Goal: Information Seeking & Learning: Find specific fact

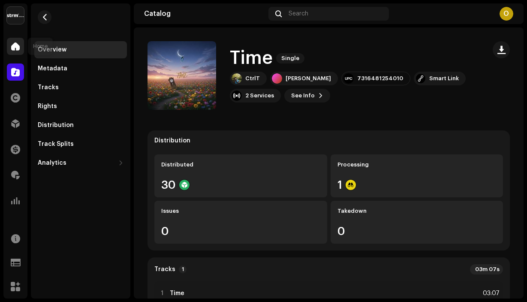
click at [12, 43] on span at bounding box center [15, 46] width 9 height 7
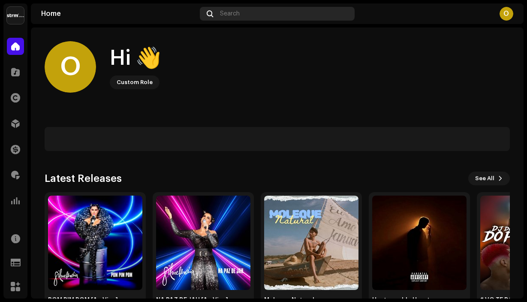
click at [293, 14] on div "Search" at bounding box center [277, 14] width 155 height 14
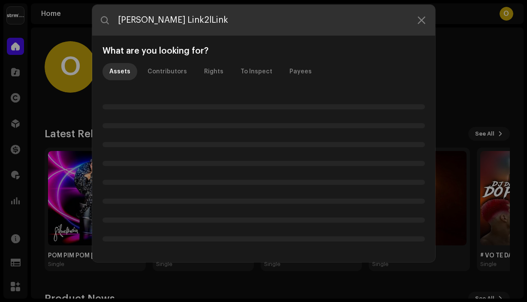
click at [180, 19] on input "[PERSON_NAME] Link2lLink" at bounding box center [263, 20] width 343 height 31
type input "[PERSON_NAME] Link2Link"
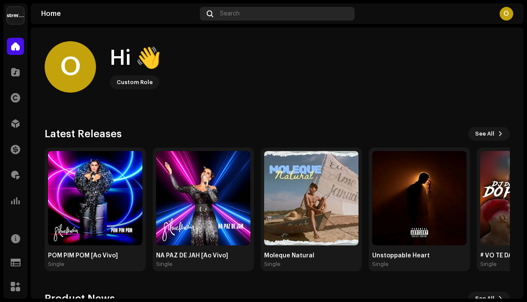
click at [237, 12] on span "Search" at bounding box center [230, 13] width 20 height 7
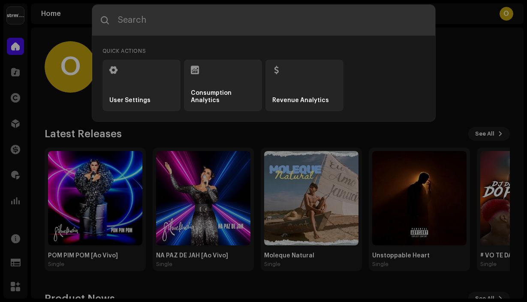
click at [231, 13] on input "text" at bounding box center [263, 20] width 343 height 31
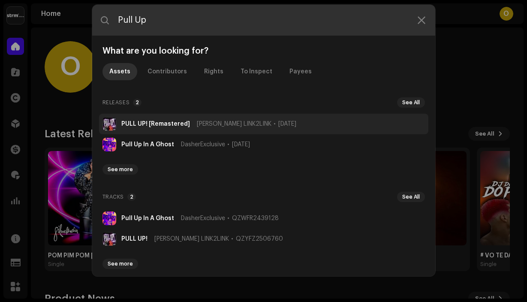
type input "Pull Up"
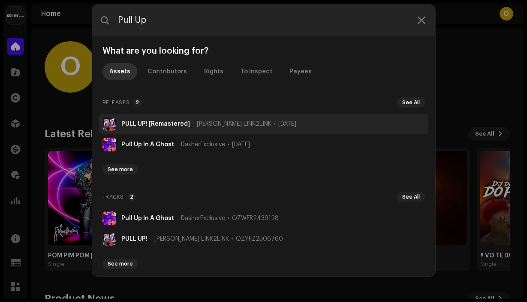
click at [144, 127] on strong "PULL UP! [Remastered]" at bounding box center [155, 124] width 69 height 7
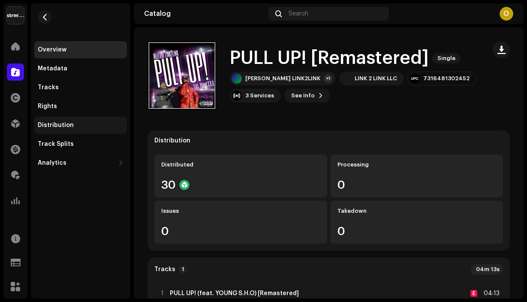
click at [63, 126] on div "Distribution" at bounding box center [56, 125] width 36 height 7
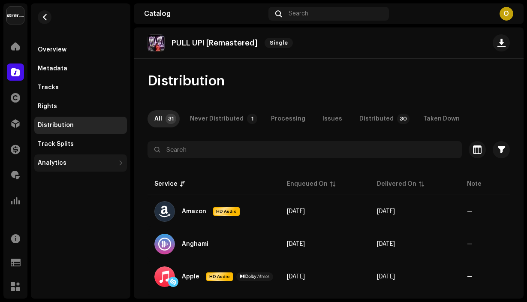
click at [54, 164] on div "Analytics" at bounding box center [52, 163] width 29 height 7
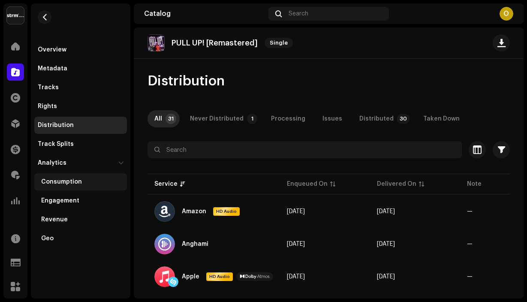
click at [61, 185] on div "Consumption" at bounding box center [61, 181] width 41 height 7
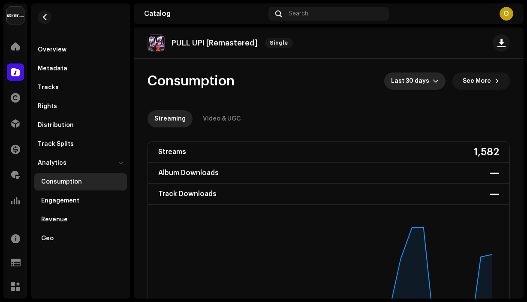
click at [433, 79] on icon "dropdown trigger" at bounding box center [436, 81] width 6 height 6
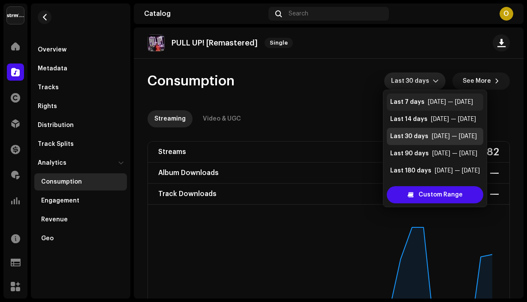
click at [423, 100] on div "Last 7 days [DATE] — [DATE]" at bounding box center [435, 102] width 90 height 9
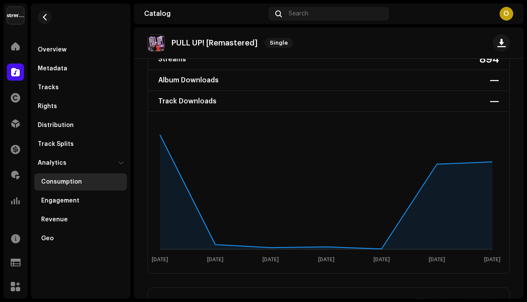
scroll to position [102, 0]
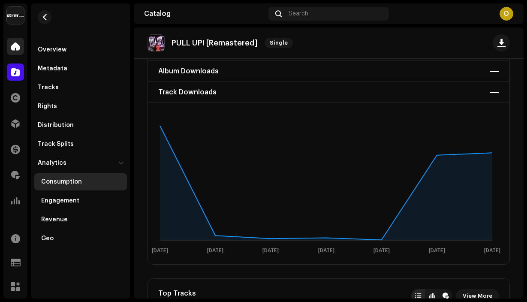
click at [15, 55] on div "Home" at bounding box center [15, 46] width 24 height 24
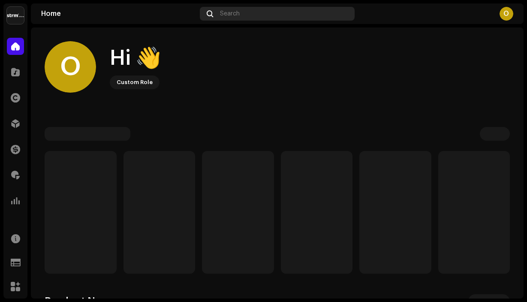
click at [258, 18] on div "Search" at bounding box center [277, 14] width 155 height 14
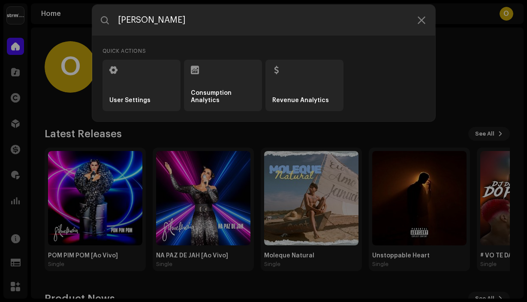
type input "Taj Legacy"
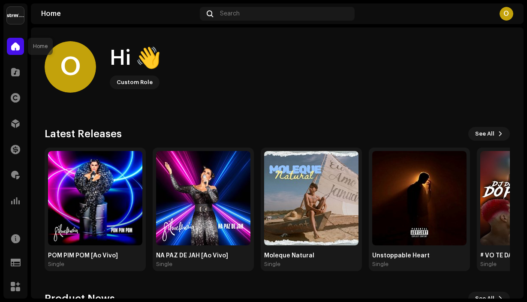
click at [16, 43] on span at bounding box center [15, 46] width 9 height 7
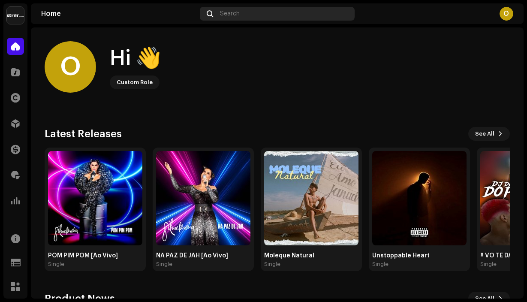
click at [224, 13] on span "Search" at bounding box center [230, 13] width 20 height 7
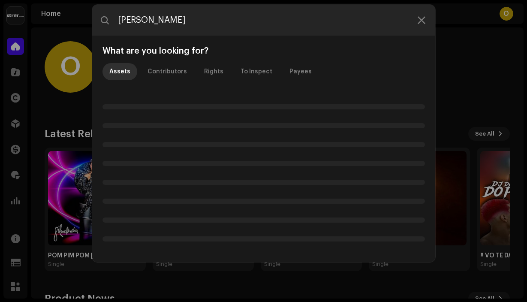
type input "[PERSON_NAME]"
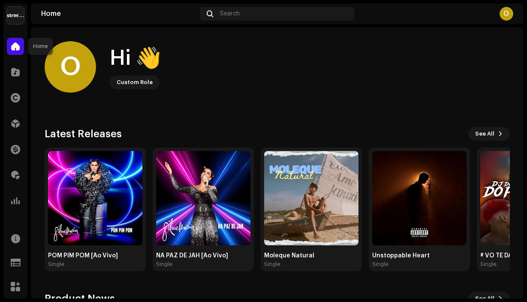
click at [13, 48] on span at bounding box center [15, 46] width 9 height 7
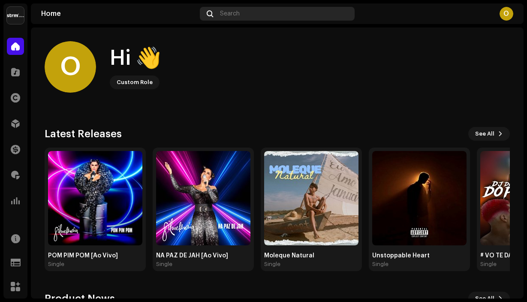
click at [222, 18] on div "Search" at bounding box center [277, 14] width 155 height 14
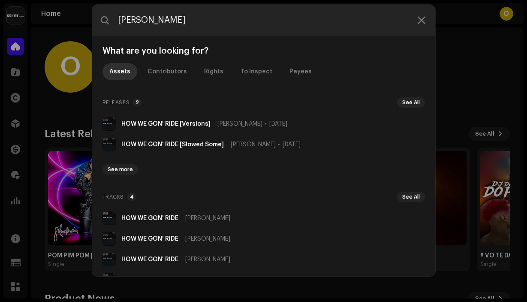
type input "[PERSON_NAME]"
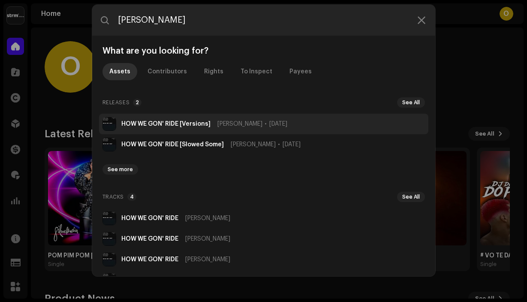
click at [173, 125] on strong "HOW WE GON' RIDE [Versions]" at bounding box center [165, 124] width 89 height 7
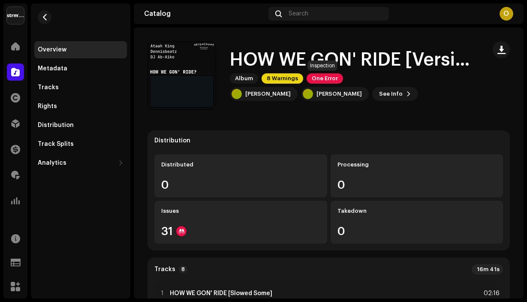
click at [328, 80] on span "One Error" at bounding box center [325, 78] width 36 height 10
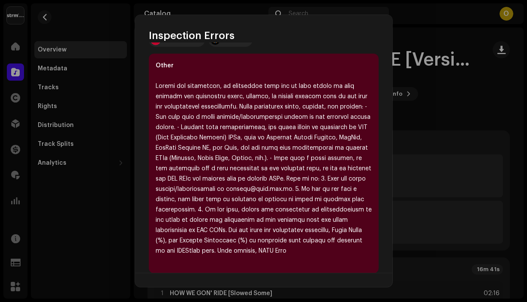
scroll to position [250, 0]
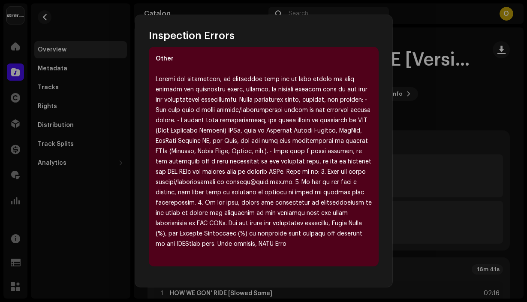
click at [446, 138] on div "Inspection Errors We found the errors below when inspecting your release. IMPOR…" at bounding box center [263, 151] width 527 height 302
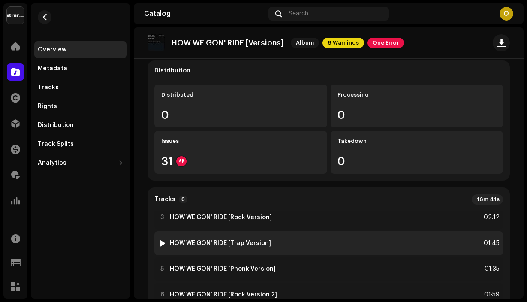
scroll to position [0, 0]
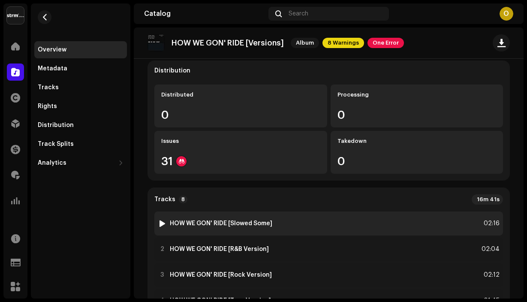
click at [362, 225] on div "1 HOW WE GON' RIDE [Slowed Some] 02:16" at bounding box center [328, 223] width 349 height 24
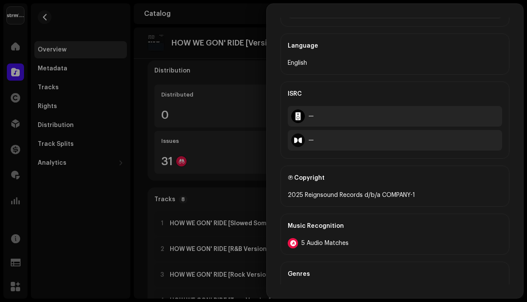
scroll to position [296, 0]
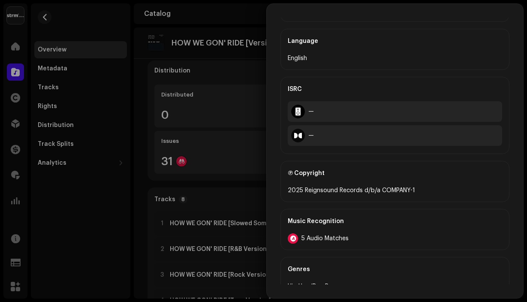
click at [339, 243] on div "5 Audio Matches" at bounding box center [395, 238] width 214 height 10
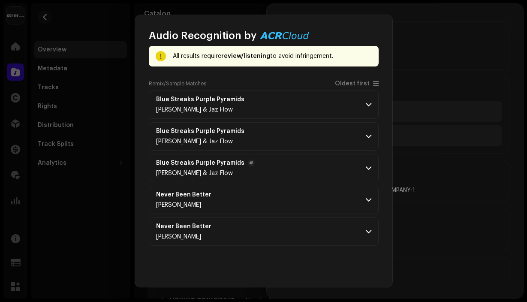
scroll to position [43, 0]
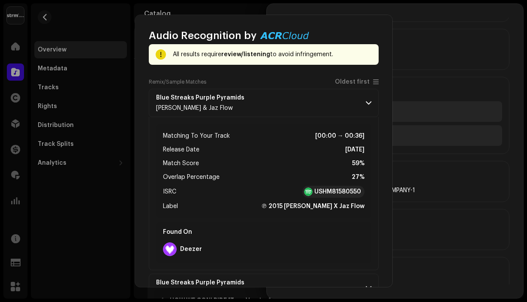
click at [113, 232] on div "Audio Recognition by Remix/Sample 5 All results require review/listening to avo…" at bounding box center [263, 151] width 527 height 302
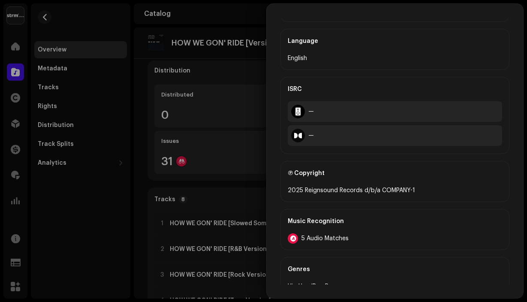
click at [189, 217] on div at bounding box center [263, 151] width 527 height 302
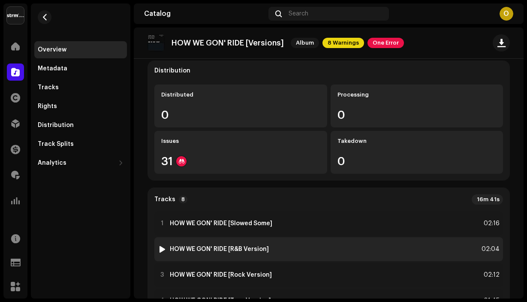
click at [202, 245] on div "2 HOW WE GON' RIDE [R&B Version]" at bounding box center [213, 249] width 111 height 9
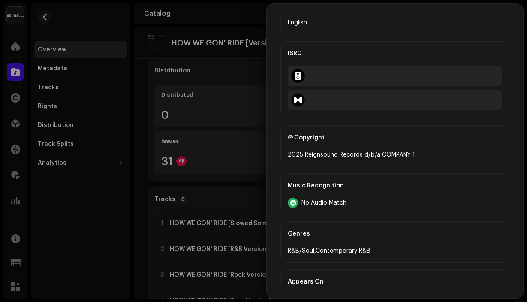
scroll to position [347, 0]
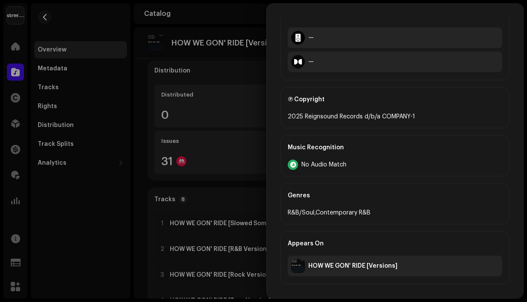
click at [209, 226] on div at bounding box center [263, 151] width 527 height 302
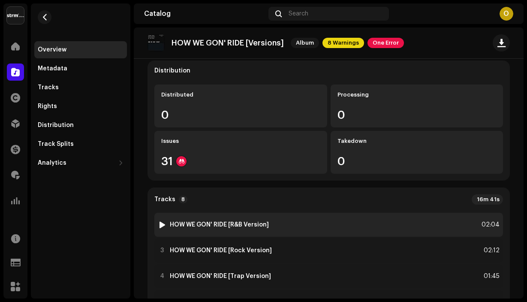
scroll to position [25, 0]
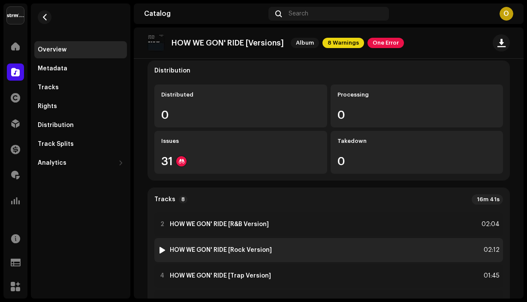
click at [207, 248] on strong "HOW WE GON' RIDE [Rock Version]" at bounding box center [221, 250] width 102 height 7
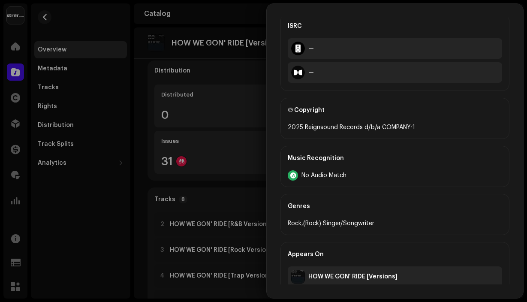
scroll to position [347, 0]
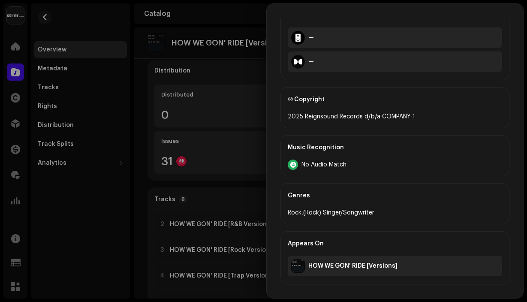
click at [224, 222] on div at bounding box center [263, 151] width 527 height 302
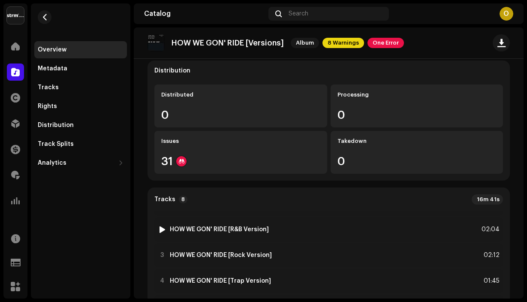
scroll to position [23, 0]
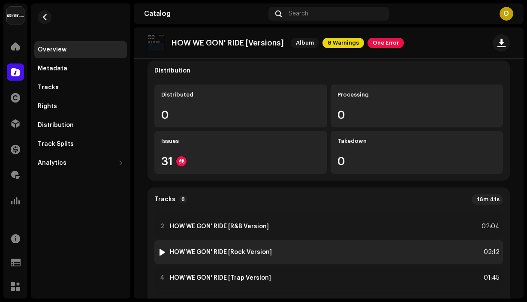
click at [235, 257] on div "3 HOW WE GON' RIDE [Rock Version] 02:12" at bounding box center [328, 252] width 349 height 24
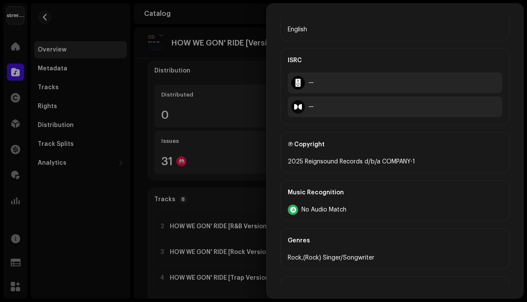
scroll to position [347, 0]
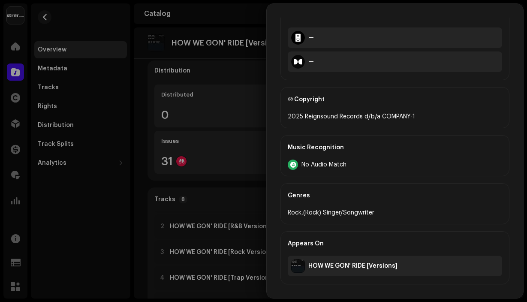
click at [227, 250] on div at bounding box center [263, 151] width 527 height 302
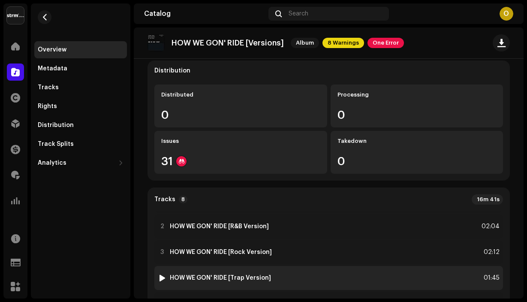
click at [232, 266] on div "4 HOW WE GON' RIDE [Trap Version] 01:45" at bounding box center [328, 278] width 349 height 24
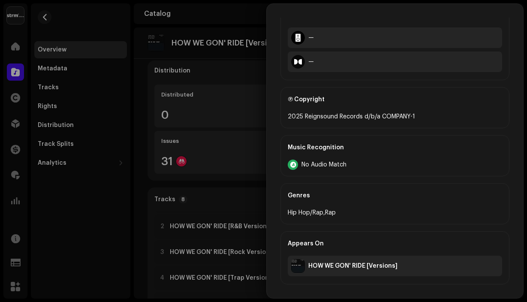
click at [223, 248] on div at bounding box center [263, 151] width 527 height 302
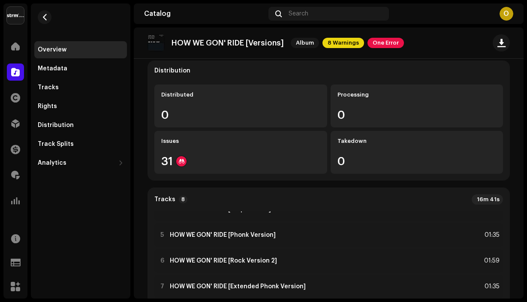
scroll to position [92, 0]
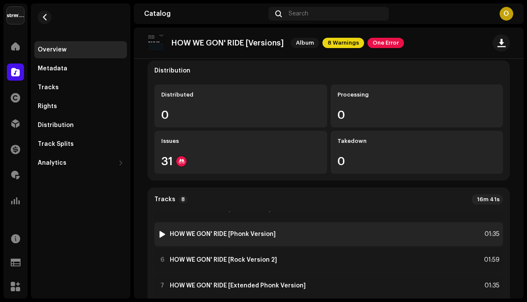
click at [229, 234] on strong "HOW WE GON' RIDE [Phonk Version]" at bounding box center [223, 234] width 106 height 7
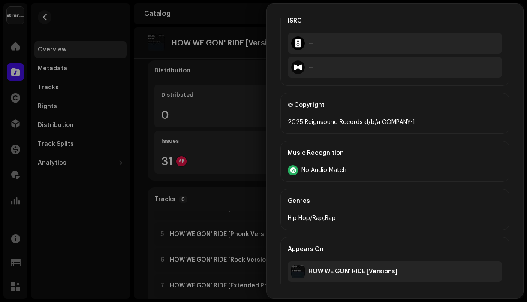
scroll to position [347, 0]
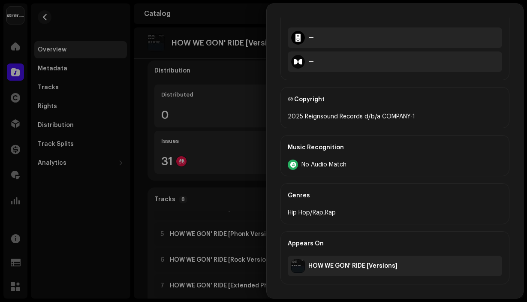
click at [252, 235] on div at bounding box center [263, 151] width 527 height 302
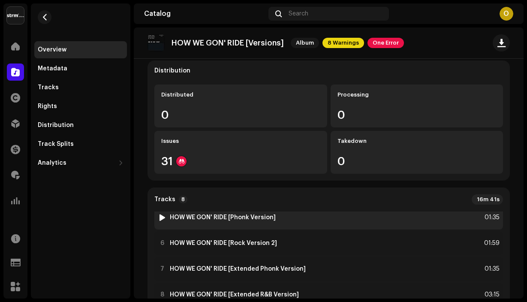
scroll to position [118, 0]
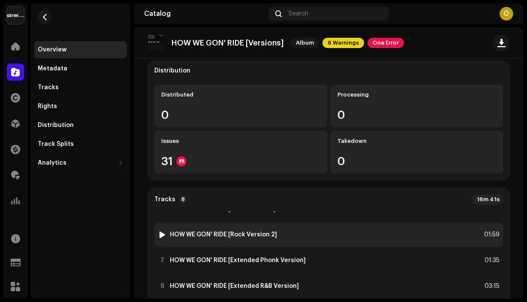
click at [252, 242] on div "6 HOW WE GON' RIDE [Rock Version 2] 01:59" at bounding box center [328, 235] width 349 height 24
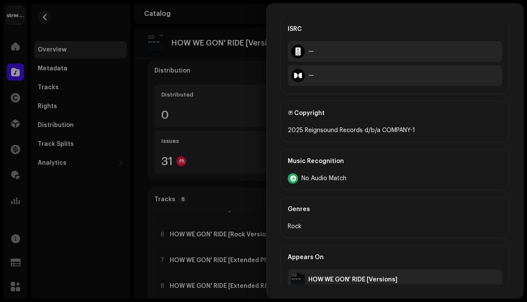
scroll to position [347, 0]
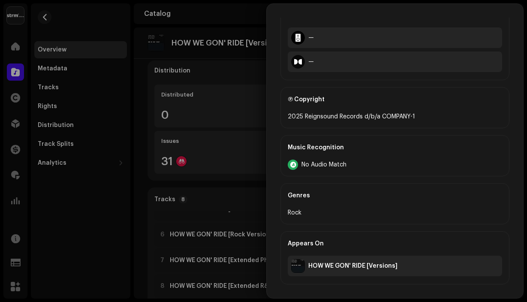
click at [248, 232] on div at bounding box center [263, 151] width 527 height 302
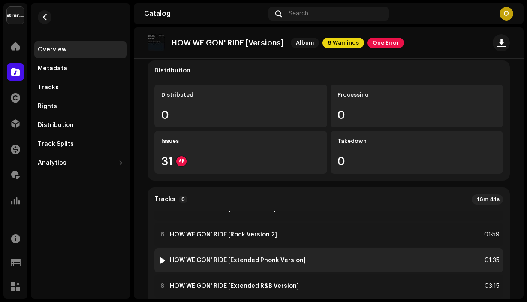
scroll to position [122, 0]
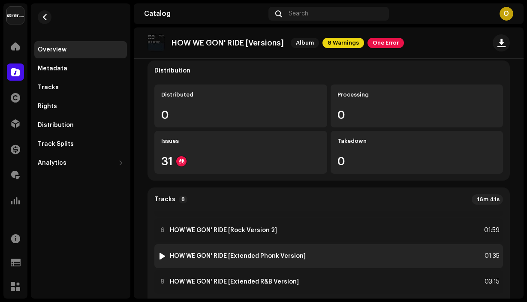
click at [250, 254] on strong "HOW WE GON' RIDE [Extended Phonk Version]" at bounding box center [238, 256] width 136 height 7
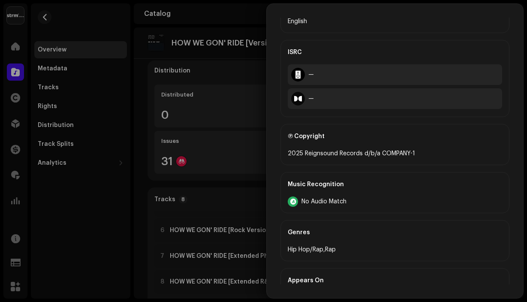
scroll to position [361, 0]
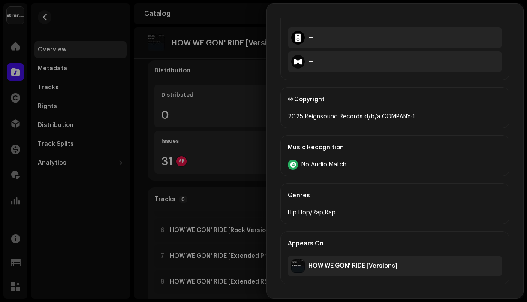
click at [223, 279] on div at bounding box center [263, 151] width 527 height 302
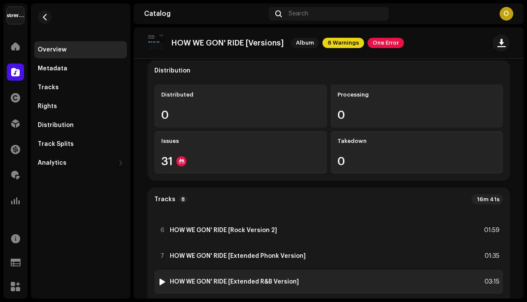
click at [221, 285] on div "8 HOW WE GON' RIDE [Extended R&B Version]" at bounding box center [228, 282] width 141 height 9
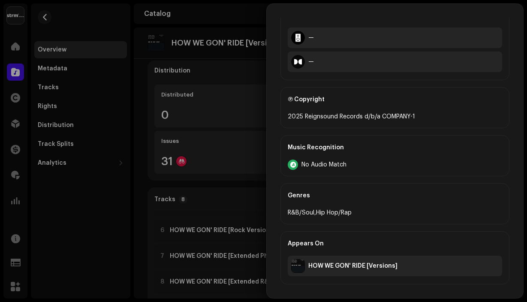
click at [223, 248] on div at bounding box center [263, 151] width 527 height 302
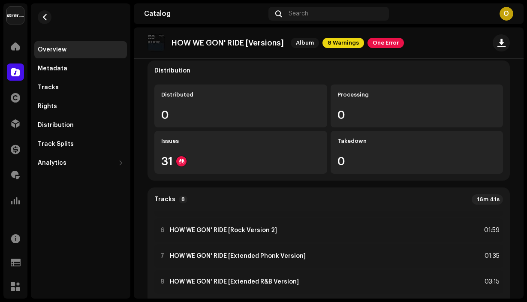
scroll to position [0, 0]
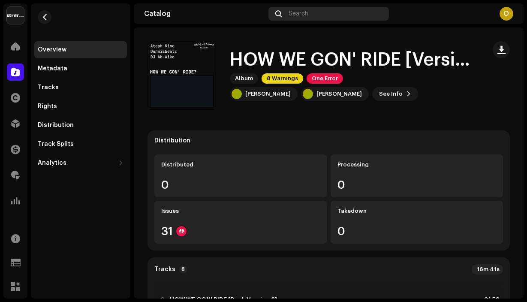
click at [304, 16] on span "Search" at bounding box center [299, 13] width 20 height 7
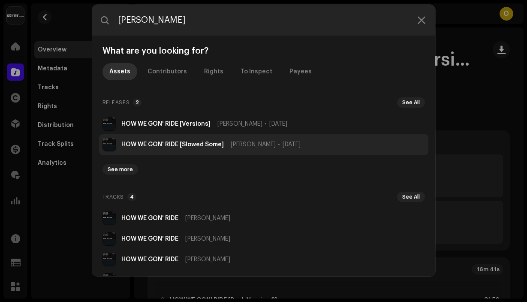
type input "[PERSON_NAME]"
click at [212, 141] on strong "HOW WE GON' RIDE [Slowed Some]" at bounding box center [172, 144] width 103 height 7
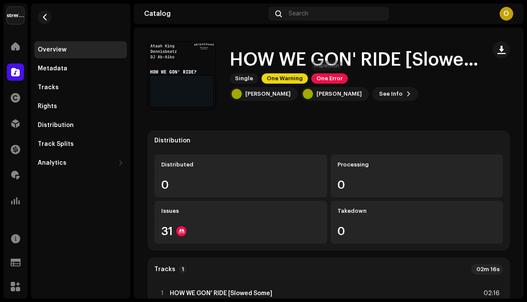
click at [324, 81] on span "One Error" at bounding box center [329, 78] width 36 height 10
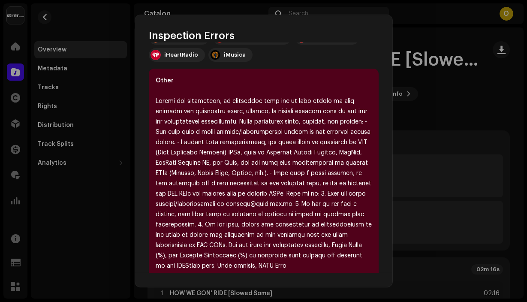
scroll to position [233, 0]
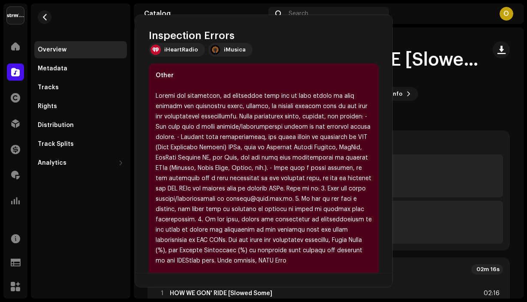
click at [412, 162] on div "Inspection Errors We found the errors below when inspecting your release. IMPOR…" at bounding box center [263, 151] width 527 height 302
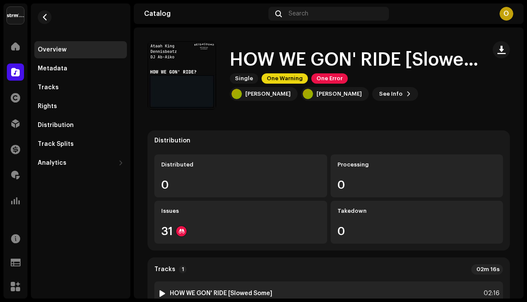
click at [223, 290] on strong "HOW WE GON' RIDE [Slowed Some]" at bounding box center [221, 293] width 103 height 7
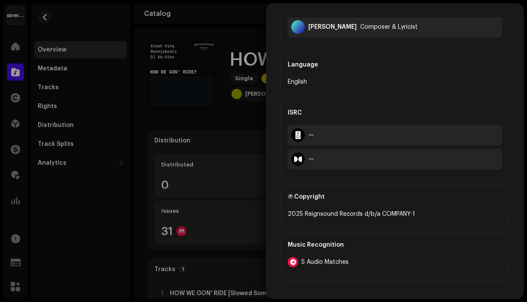
scroll to position [1173, 0]
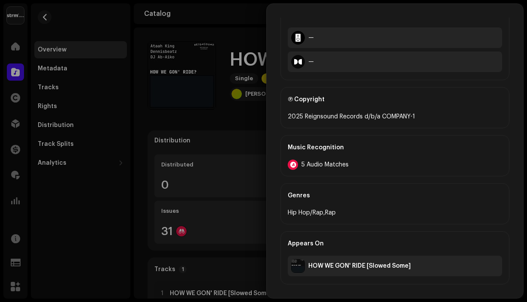
click at [311, 172] on div "Music Recognition 5 Audio Matches" at bounding box center [395, 155] width 229 height 41
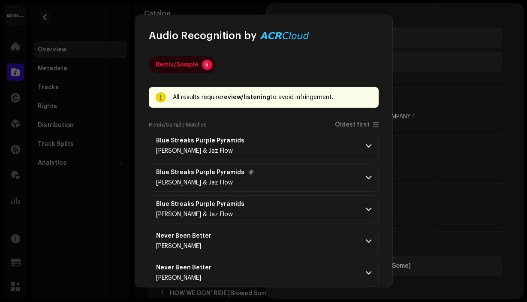
scroll to position [43, 0]
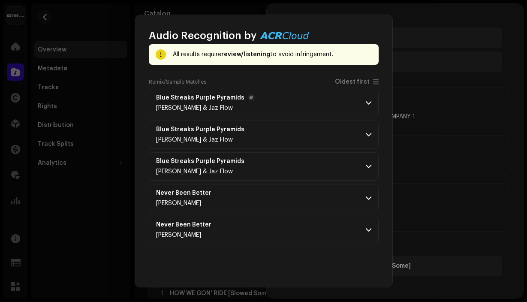
click at [368, 103] on p-accordion-header "Blue Streaks Purple Pyramids [PERSON_NAME] & Jaz Flow" at bounding box center [264, 103] width 230 height 28
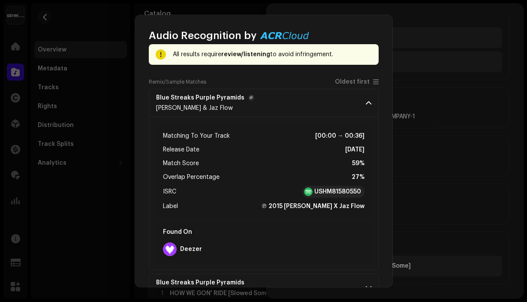
click at [367, 103] on span at bounding box center [369, 103] width 6 height 7
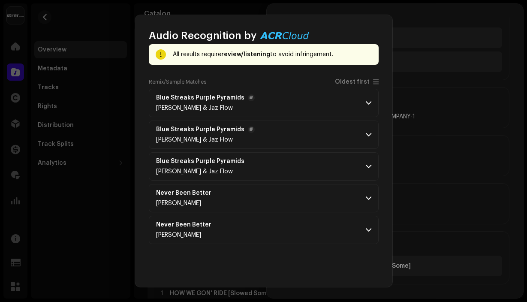
click at [358, 138] on p-accordion-header "Blue Streaks Purple Pyramids [PERSON_NAME] & Jaz Flow" at bounding box center [264, 135] width 230 height 28
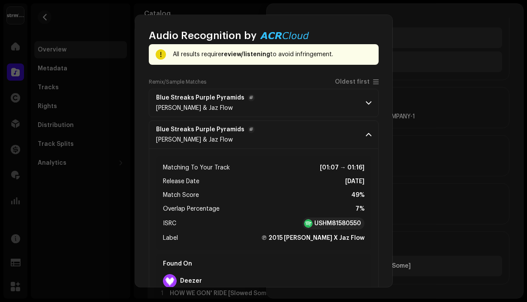
click at [358, 138] on p-accordion-header "Blue Streaks Purple Pyramids [PERSON_NAME] & Jaz Flow" at bounding box center [264, 135] width 230 height 28
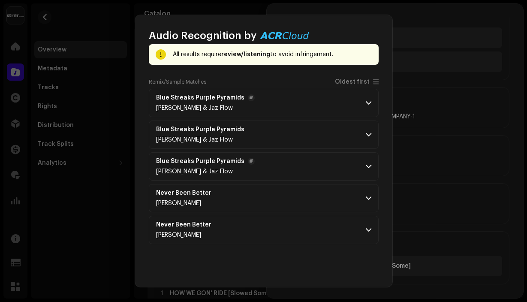
click at [354, 164] on p-accordion-header "Blue Streaks Purple Pyramids [PERSON_NAME] & Jaz Flow" at bounding box center [264, 166] width 230 height 28
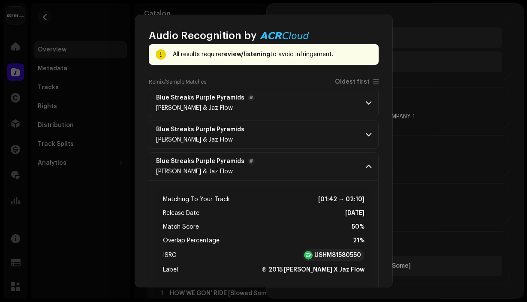
click at [366, 166] on span at bounding box center [369, 166] width 6 height 7
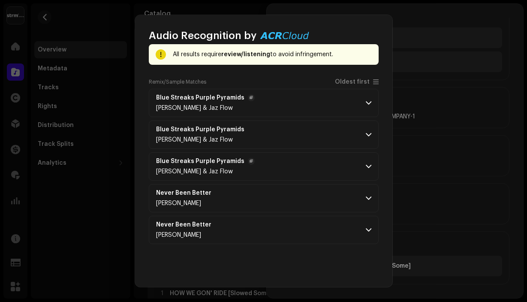
click at [366, 166] on span at bounding box center [369, 166] width 6 height 7
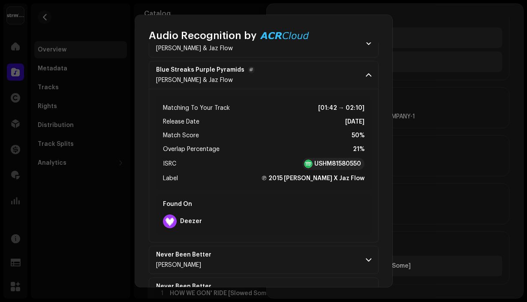
scroll to position [167, 0]
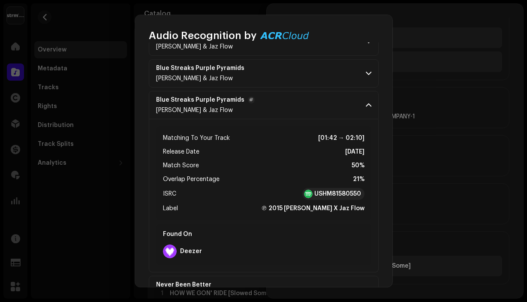
click at [362, 99] on p-accordion-header "Blue Streaks Purple Pyramids [PERSON_NAME] & Jaz Flow" at bounding box center [264, 105] width 230 height 28
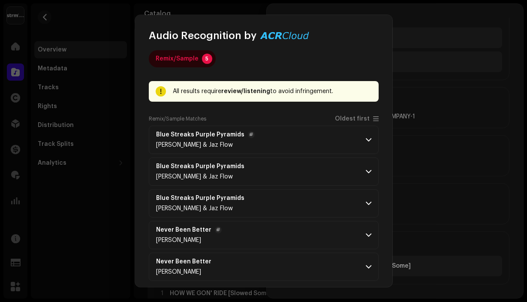
scroll to position [0, 0]
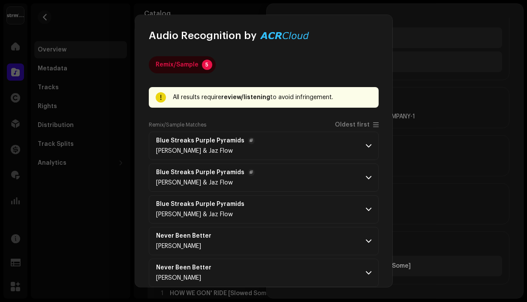
click at [370, 171] on p-accordion-header "Blue Streaks Purple Pyramids [PERSON_NAME] & Jaz Flow" at bounding box center [264, 177] width 230 height 28
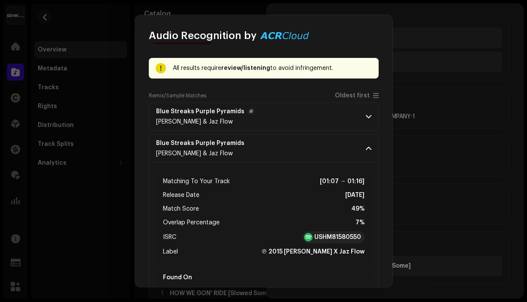
scroll to position [31, 0]
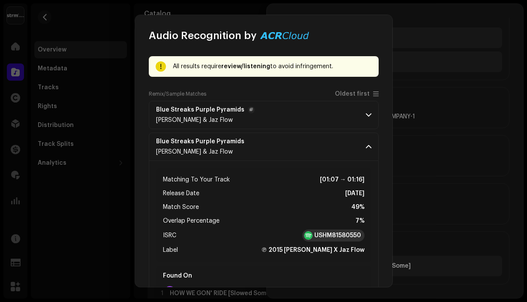
click at [325, 237] on strong "USHM81580550" at bounding box center [337, 235] width 47 height 9
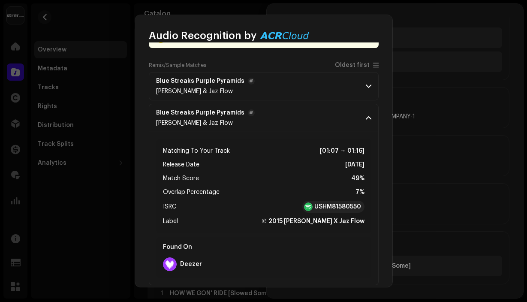
scroll to position [167, 0]
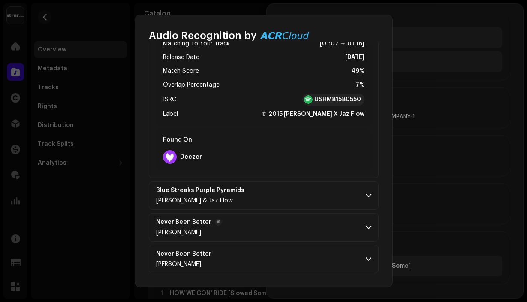
click at [268, 228] on p-accordion-header "Never Been Better [PERSON_NAME]" at bounding box center [264, 227] width 230 height 28
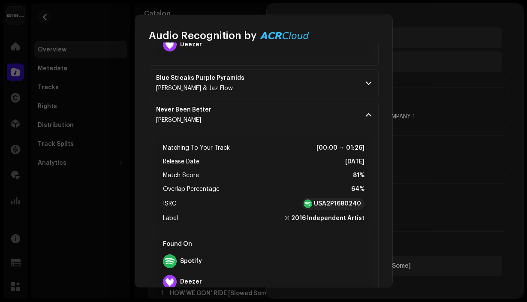
scroll to position [329, 0]
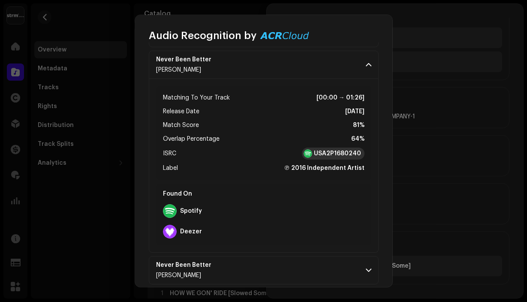
click at [320, 154] on strong "USA2P1680240" at bounding box center [337, 153] width 47 height 9
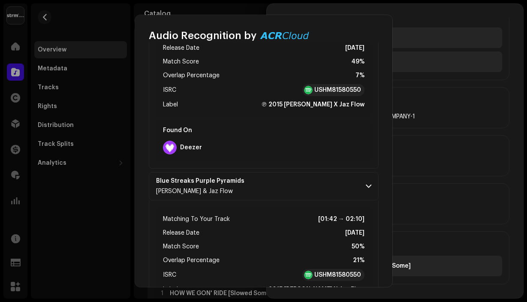
scroll to position [483, 0]
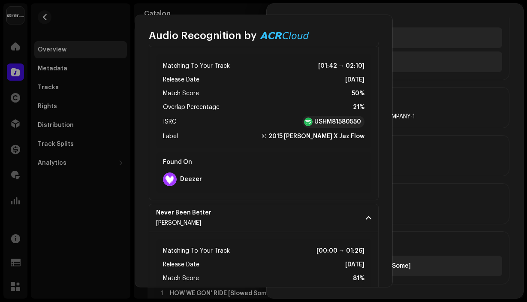
click at [120, 140] on div "Audio Recognition by Remix/Sample 5 All results require review/listening to avo…" at bounding box center [263, 151] width 527 height 302
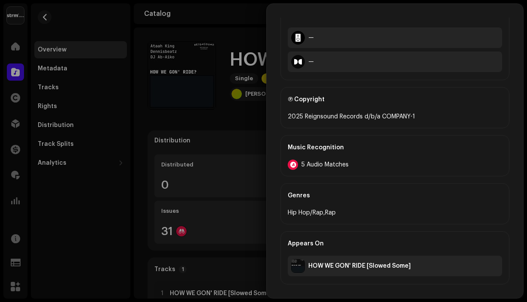
click at [197, 119] on div at bounding box center [263, 151] width 527 height 302
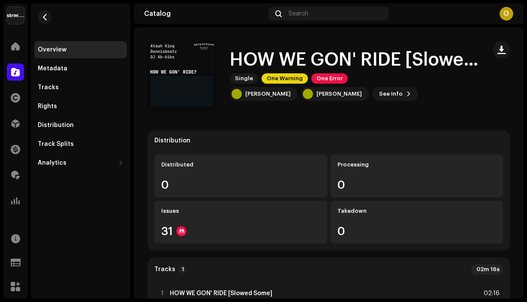
click at [299, 23] on div "Catalog Search O" at bounding box center [329, 13] width 390 height 21
click at [299, 20] on div "Search" at bounding box center [329, 14] width 121 height 14
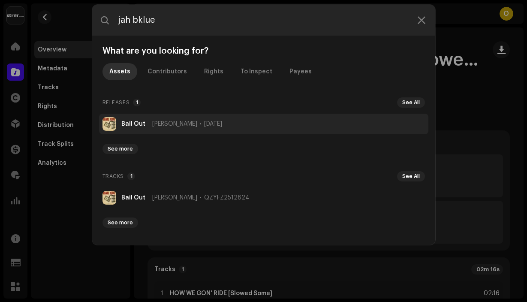
type input "jah bklue"
click at [160, 121] on span "[PERSON_NAME]" at bounding box center [174, 124] width 45 height 7
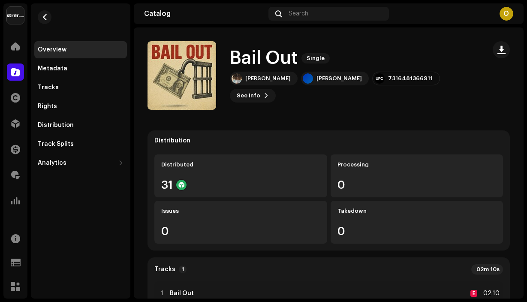
click at [149, 0] on div "Strm Home Catalog Rights Distribution Finance Royalties Analytics Resources Sup…" at bounding box center [263, 151] width 527 height 302
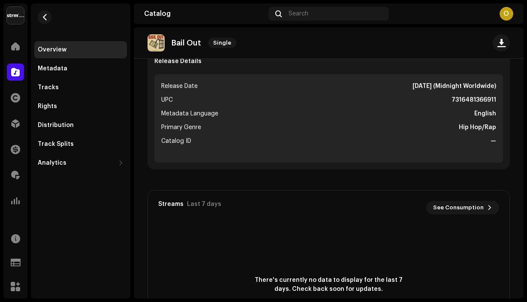
scroll to position [343, 0]
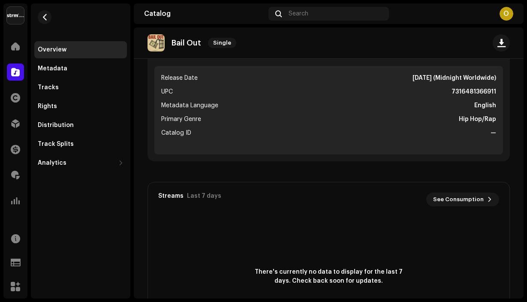
click at [250, 18] on div "Catalog Search O" at bounding box center [329, 13] width 390 height 21
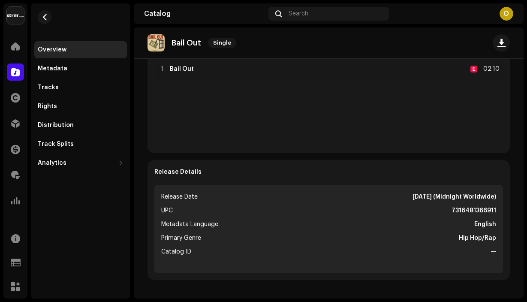
scroll to position [210, 0]
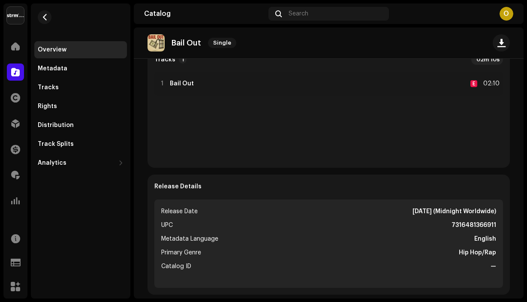
click at [463, 225] on strong "7316481366911" at bounding box center [474, 225] width 45 height 10
copy strong "7316481366911"
